Goal: Information Seeking & Learning: Learn about a topic

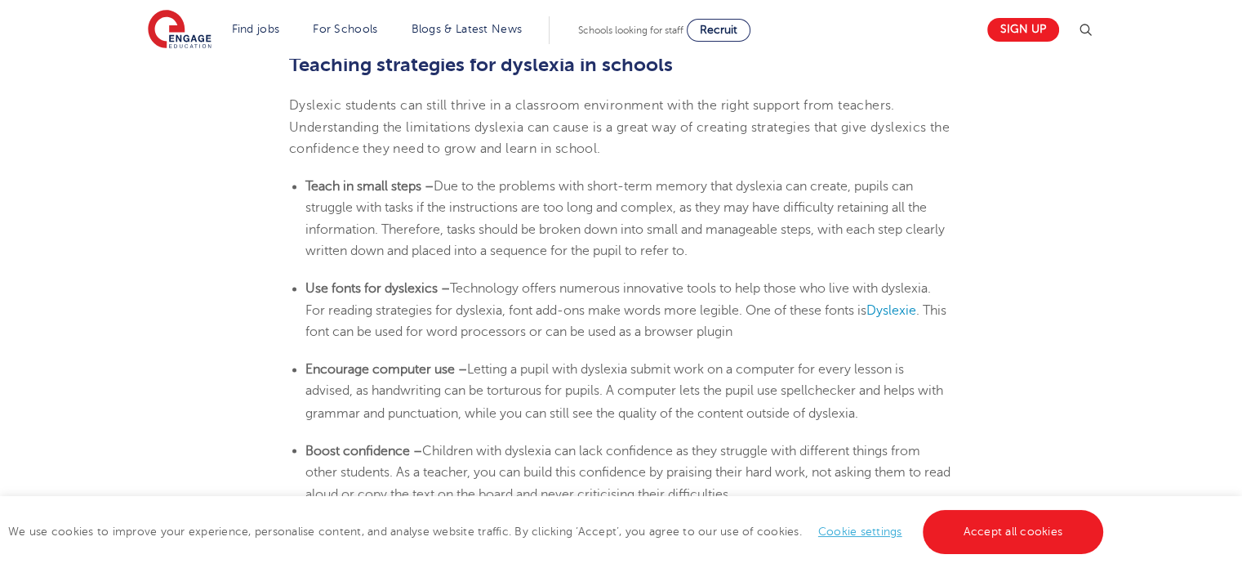
scroll to position [2776, 0]
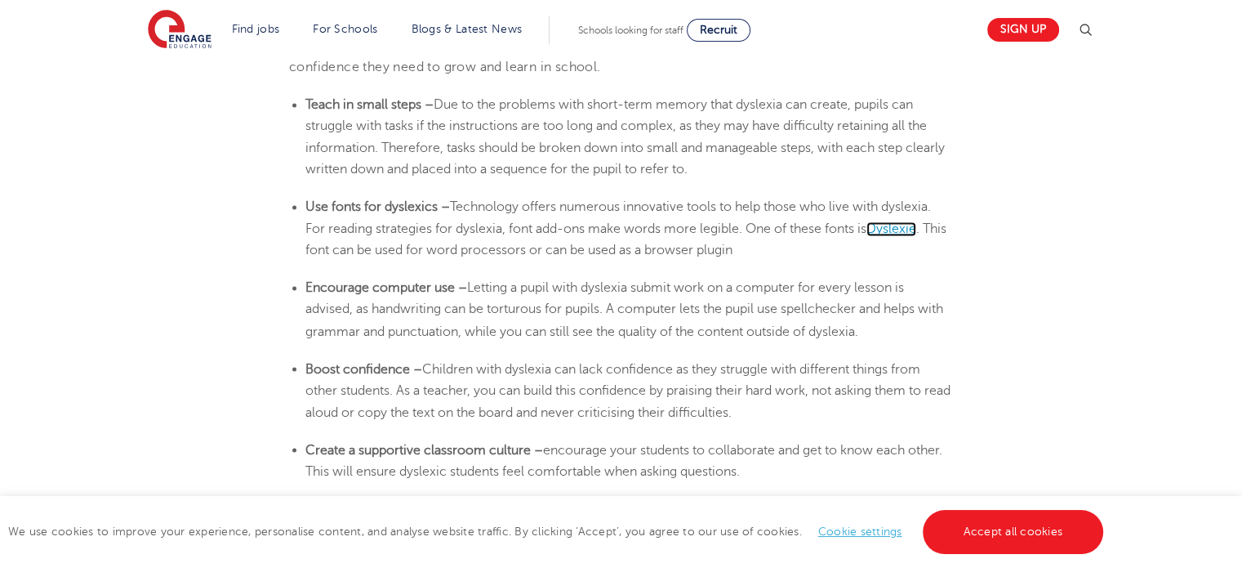
click at [888, 229] on span "Dyslexie" at bounding box center [891, 228] width 50 height 15
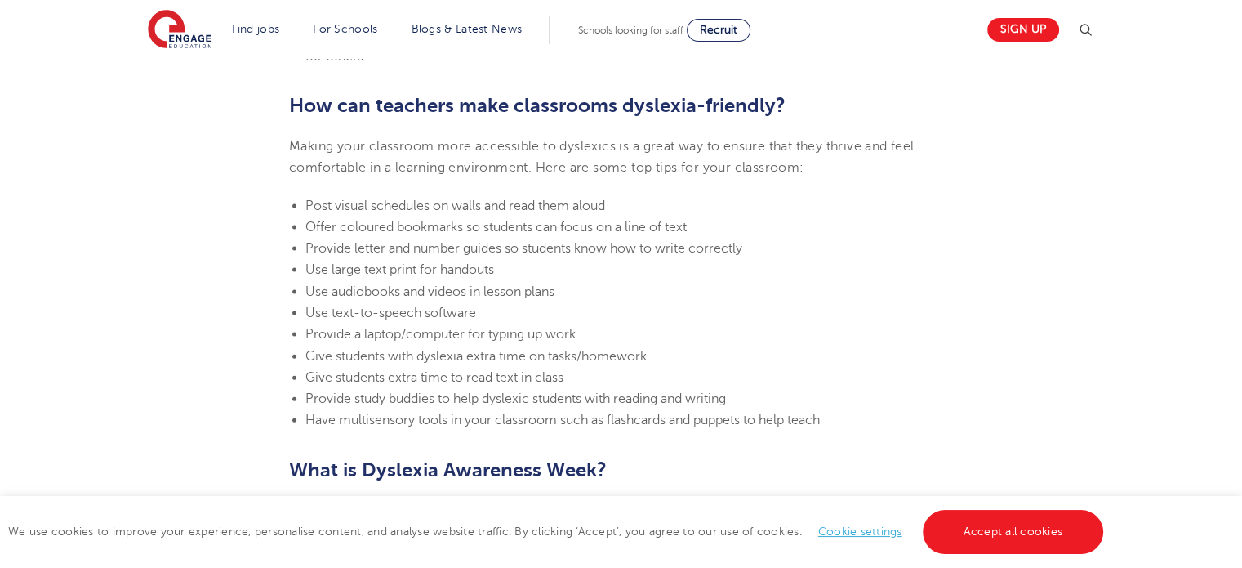
scroll to position [3511, 0]
